Goal: Information Seeking & Learning: Understand process/instructions

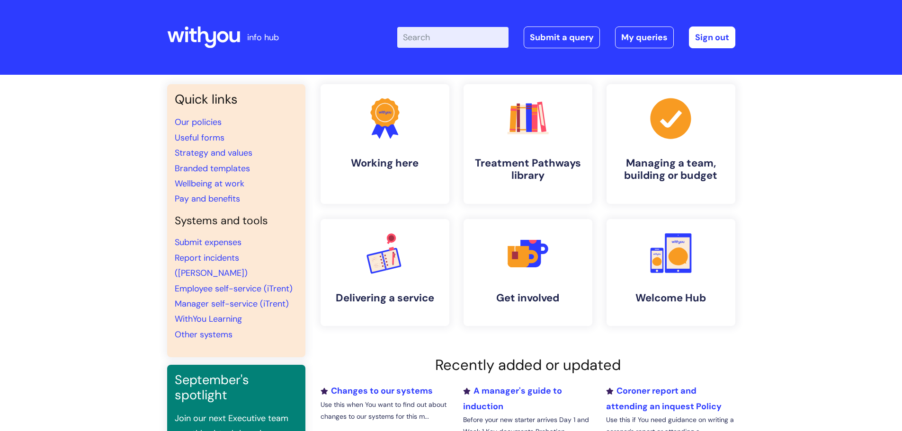
click at [451, 40] on input "Enter your search term here..." at bounding box center [452, 37] width 111 height 21
type input "signature"
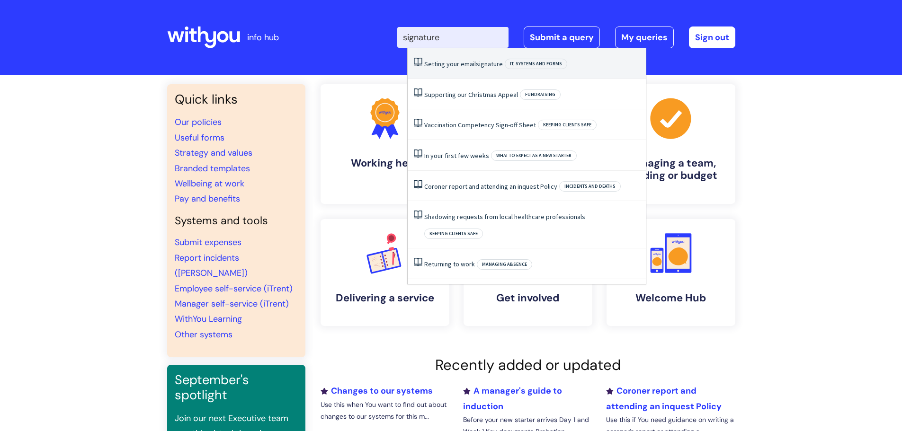
click at [454, 67] on link "Setting your email signature" at bounding box center [463, 64] width 79 height 9
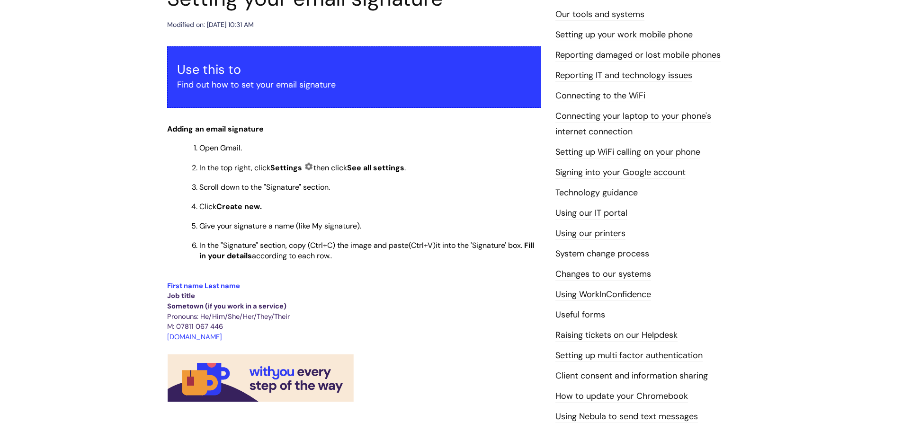
scroll to position [189, 0]
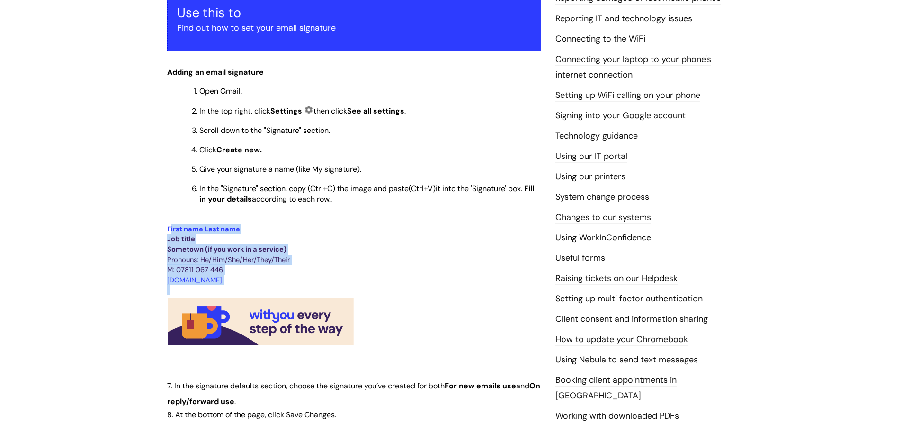
drag, startPoint x: 169, startPoint y: 229, endPoint x: 337, endPoint y: 279, distance: 174.8
click at [362, 301] on div "Use this to Find out how to set your email signature Adding an email signature …" at bounding box center [354, 352] width 374 height 724
drag, startPoint x: 219, startPoint y: 225, endPoint x: 176, endPoint y: 230, distance: 42.9
click at [219, 225] on span "First name Last name" at bounding box center [203, 228] width 73 height 9
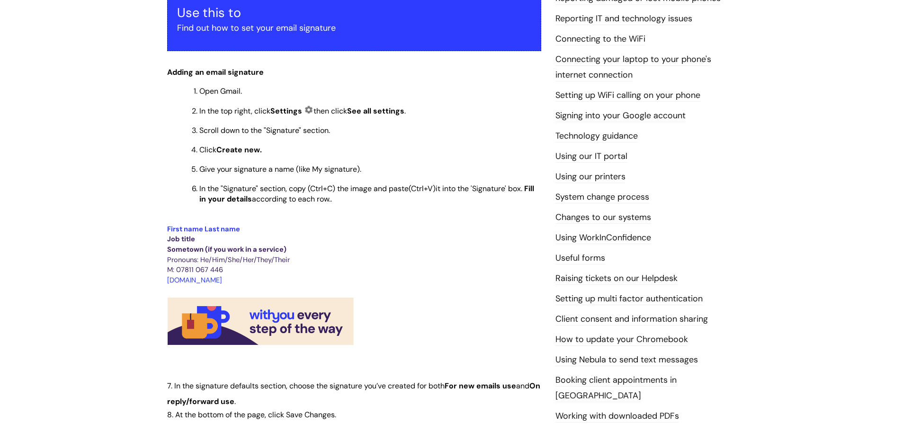
click at [161, 231] on div "Setting your email signature Modified on: Wed, 8 Jan, 2025 at 10:31 AM Use this…" at bounding box center [354, 363] width 388 height 868
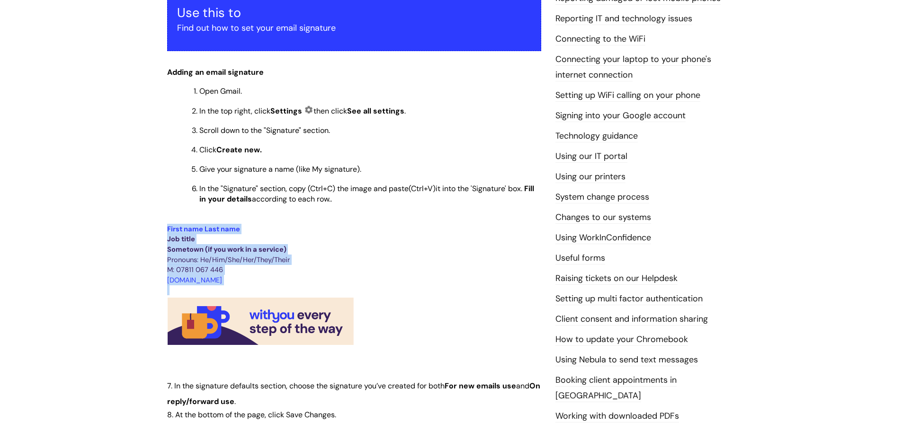
drag, startPoint x: 161, startPoint y: 225, endPoint x: 373, endPoint y: 345, distance: 242.9
click at [373, 345] on div "Setting your email signature Modified on: Wed, 8 Jan, 2025 at 10:31 AM Use this…" at bounding box center [354, 363] width 388 height 868
copy div "First name Last name Job title Sometown (if you work in a service) Pronouns: He…"
click at [374, 242] on p "Job title" at bounding box center [354, 239] width 374 height 10
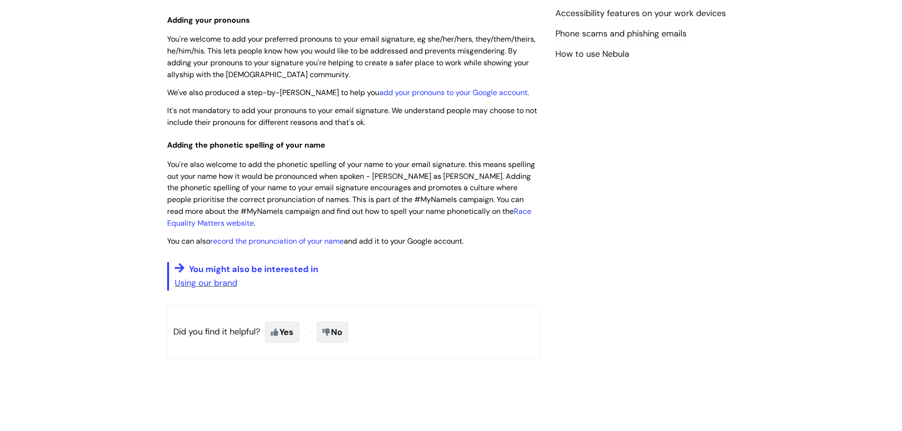
scroll to position [615, 0]
